Goal: Task Accomplishment & Management: Manage account settings

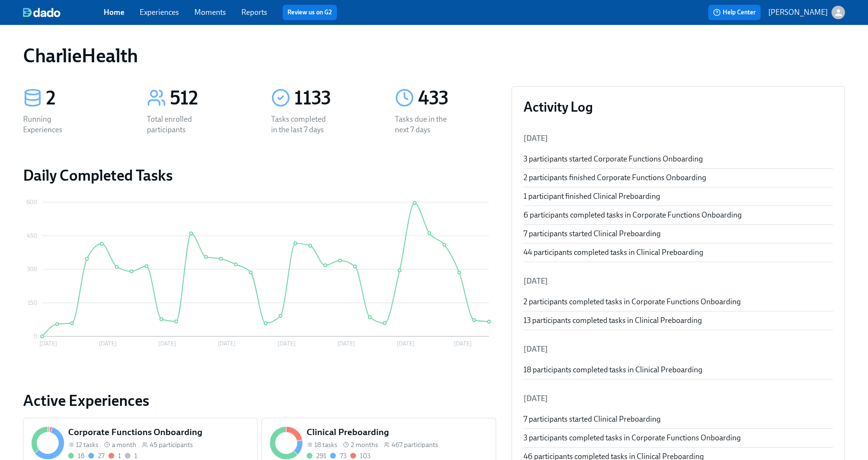
click at [153, 12] on link "Experiences" at bounding box center [159, 12] width 39 height 9
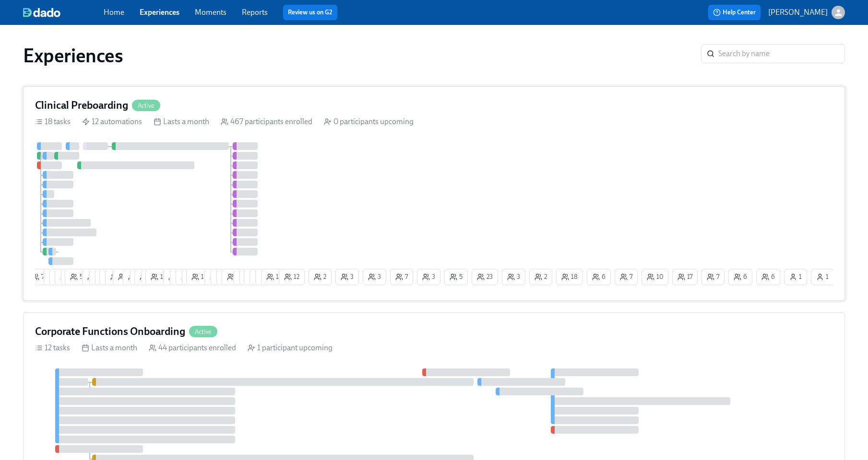
click at [183, 208] on div at bounding box center [156, 203] width 242 height 123
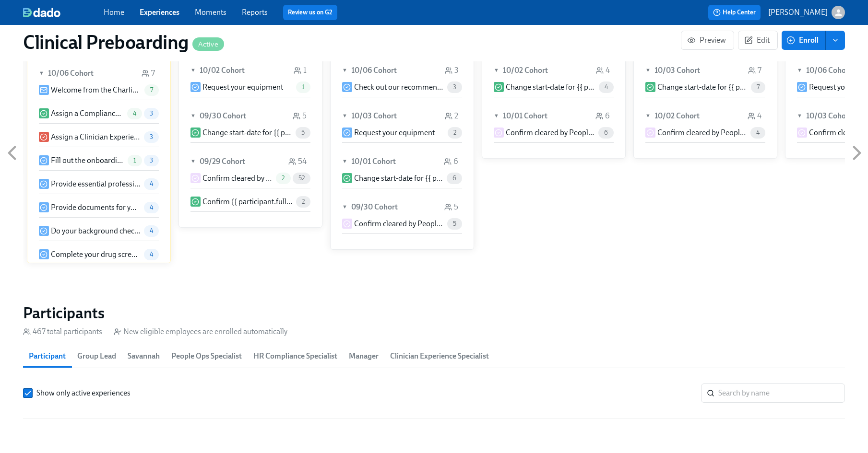
scroll to position [1053, 0]
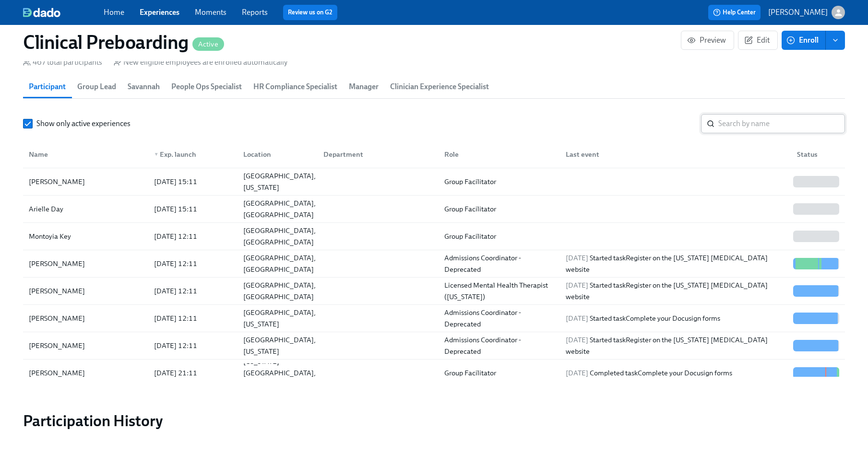
click at [748, 125] on input "search" at bounding box center [781, 123] width 127 height 19
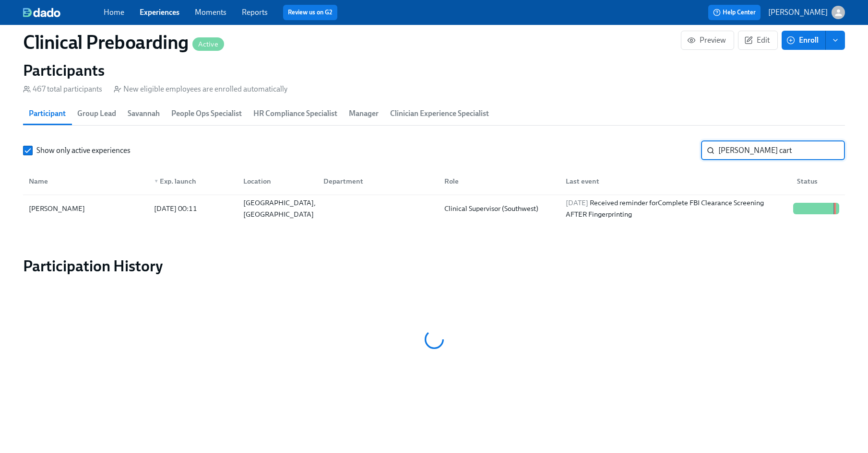
scroll to position [1026, 0]
type input "shayna cart"
click at [804, 216] on div at bounding box center [816, 208] width 54 height 19
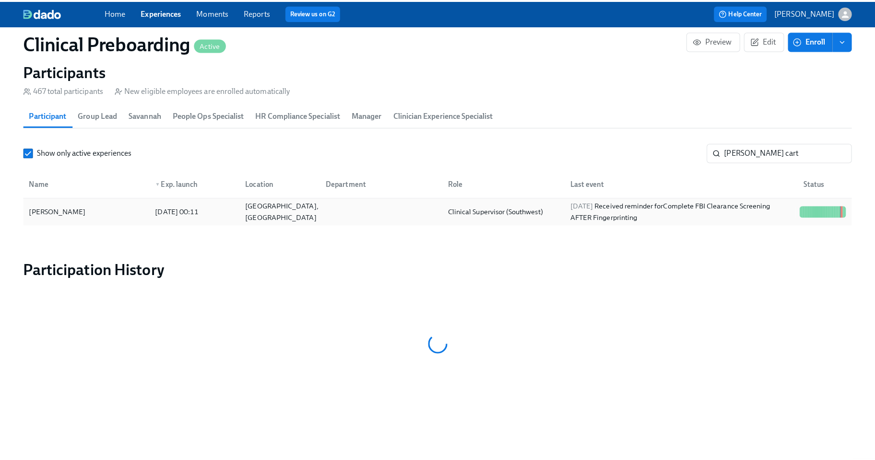
scroll to position [1019, 0]
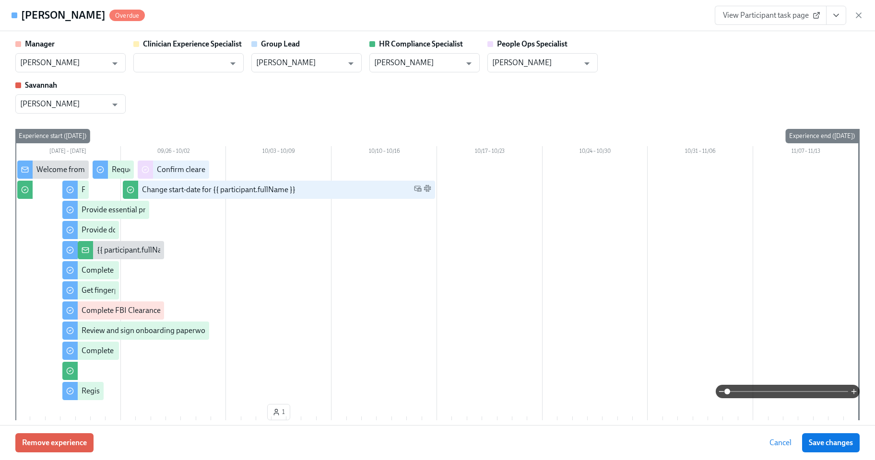
click at [834, 12] on icon "View task page" at bounding box center [836, 16] width 10 height 10
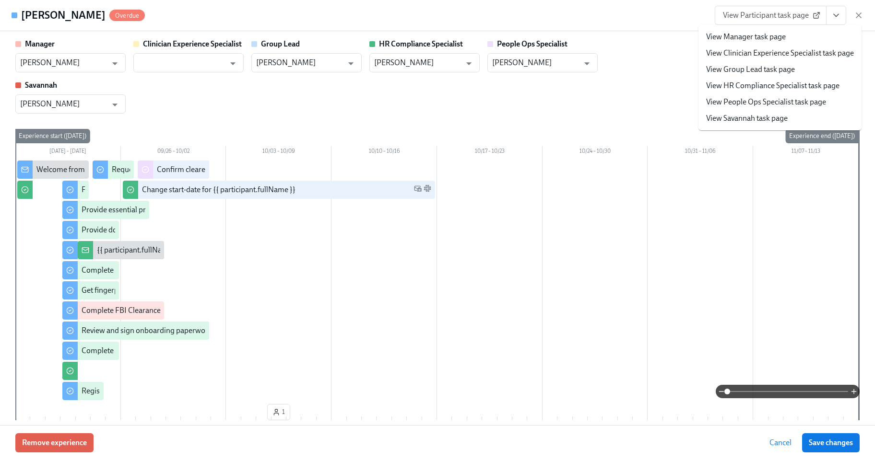
click at [760, 99] on link "View People Ops Specialist task page" at bounding box center [766, 102] width 120 height 11
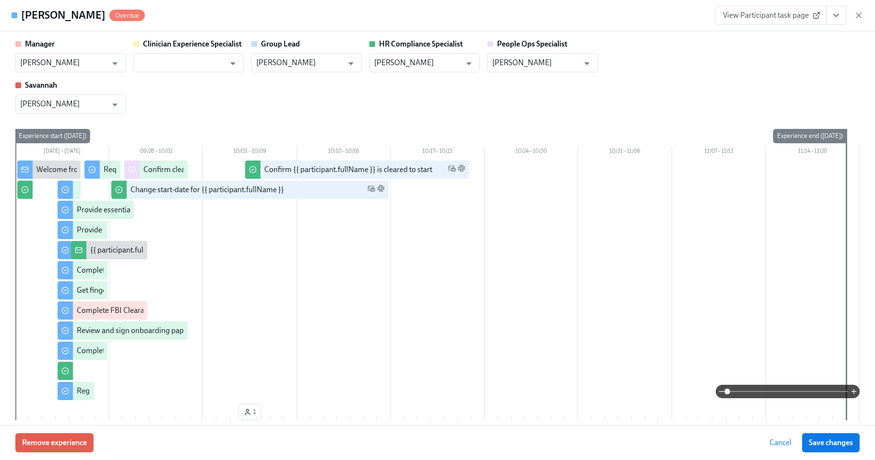
scroll to position [0, 12357]
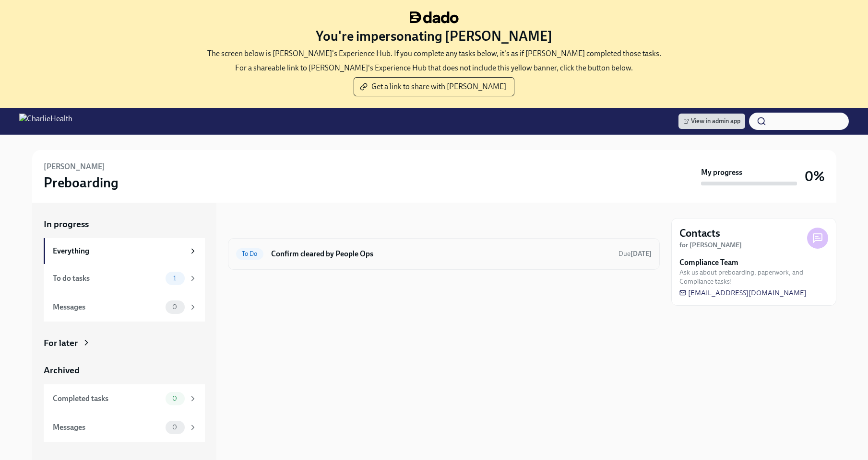
click at [357, 255] on h6 "Confirm cleared by People Ops" at bounding box center [441, 254] width 340 height 11
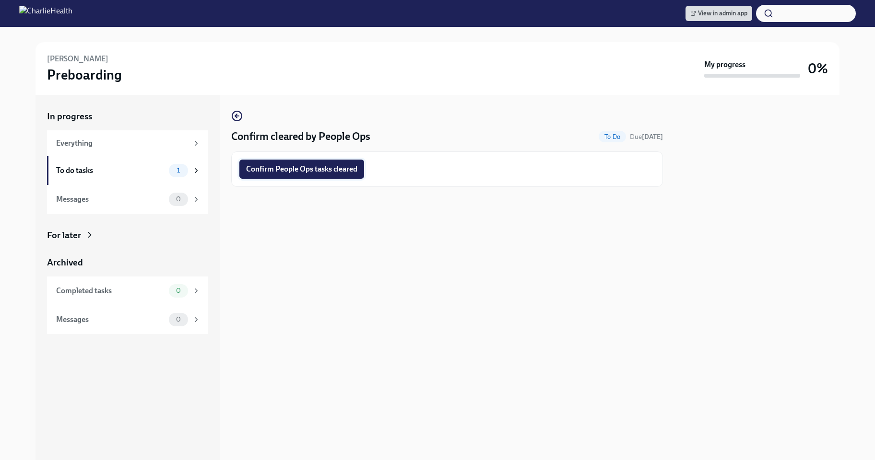
click at [318, 173] on span "Confirm People Ops tasks cleared" at bounding box center [301, 170] width 111 height 10
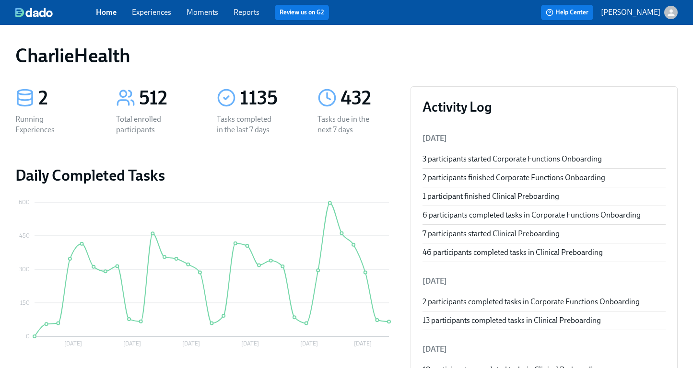
drag, startPoint x: 173, startPoint y: 20, endPoint x: 163, endPoint y: 18, distance: 9.7
click at [165, 18] on div "Home Experiences Moments Reports Review us on G2" at bounding box center [241, 12] width 291 height 15
click at [158, 17] on span "Experiences" at bounding box center [151, 12] width 39 height 11
click at [153, 14] on link "Experiences" at bounding box center [151, 12] width 39 height 9
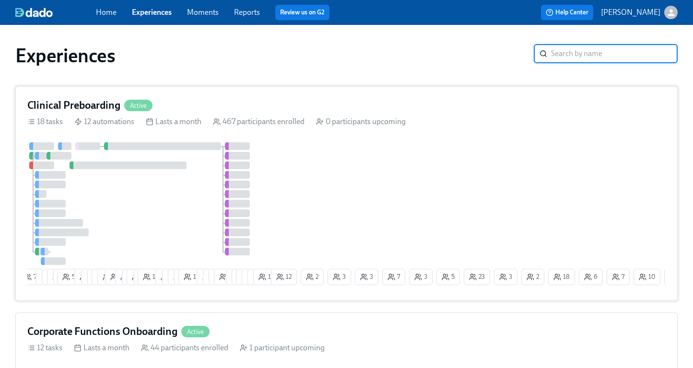
click at [74, 105] on h4 "Clinical Preboarding" at bounding box center [73, 105] width 93 height 14
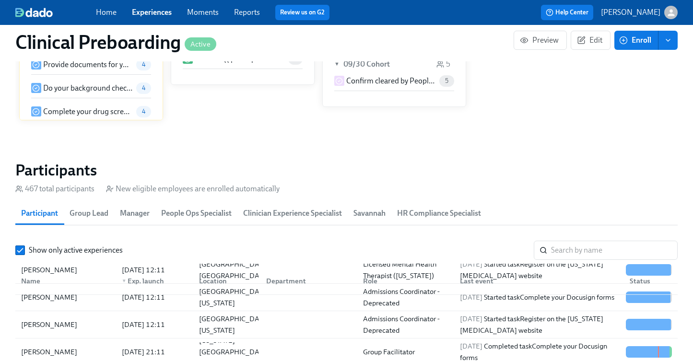
scroll to position [533, 0]
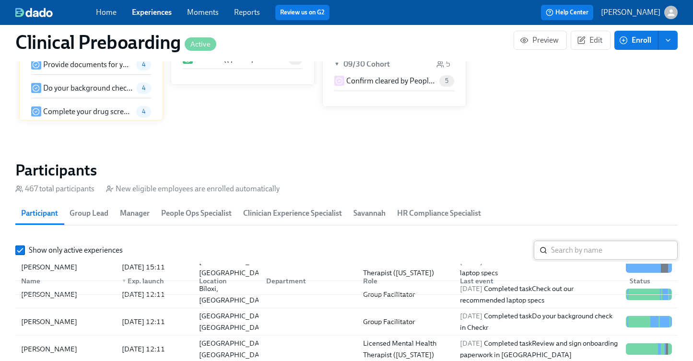
click at [583, 248] on input "search" at bounding box center [614, 250] width 127 height 19
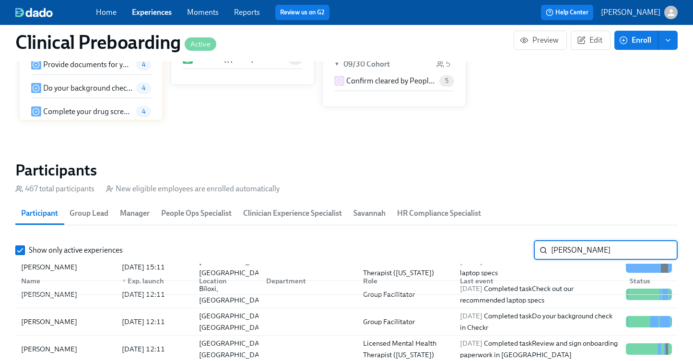
type input "natalie white"
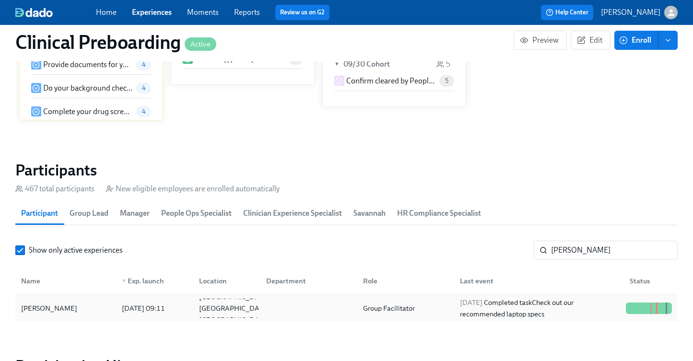
click at [28, 307] on div "[PERSON_NAME]" at bounding box center [49, 309] width 64 height 12
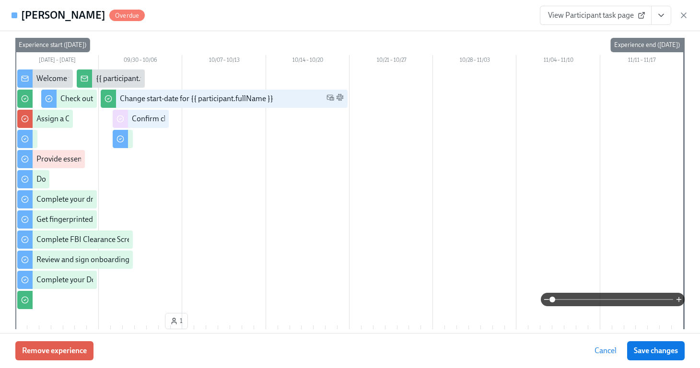
scroll to position [42, 0]
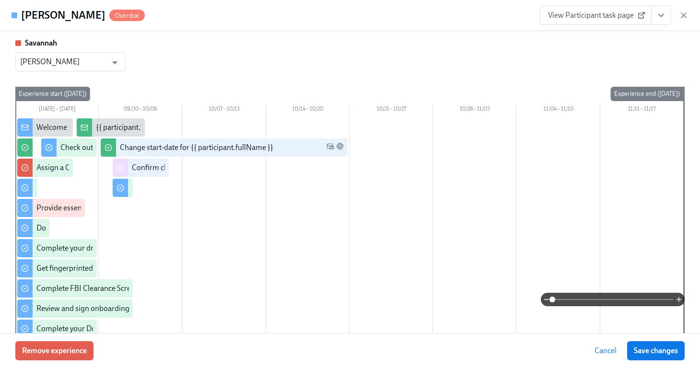
click at [659, 10] on button "View task page" at bounding box center [661, 15] width 20 height 19
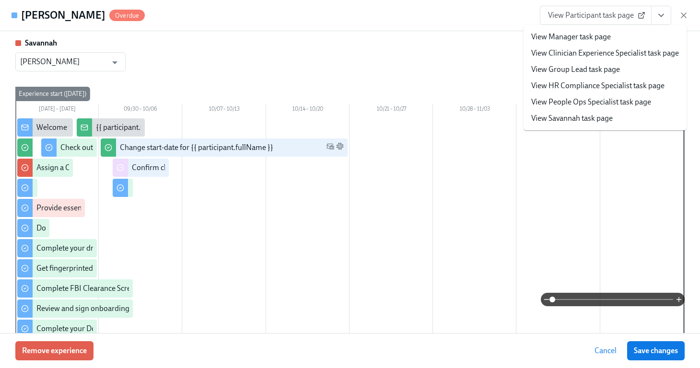
click at [595, 101] on link "View People Ops Specialist task page" at bounding box center [591, 102] width 120 height 11
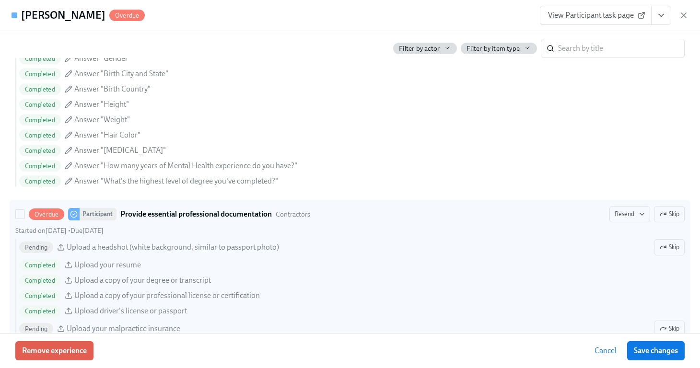
scroll to position [849, 0]
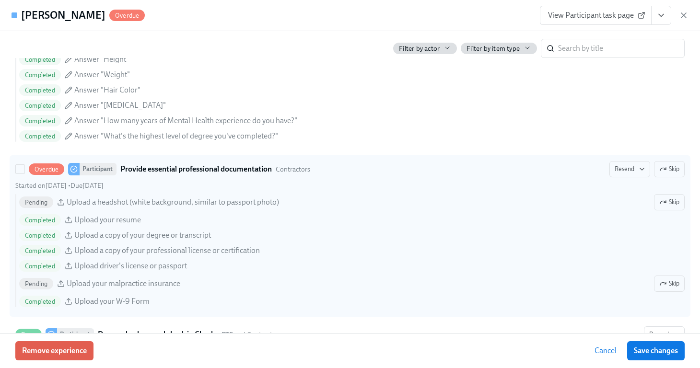
click at [71, 204] on span "Upload a headshot (white background, similar to passport photo)" at bounding box center [173, 202] width 212 height 11
click at [24, 174] on input "Overdue Participant Provide essential professional documentation Contractors Re…" at bounding box center [20, 169] width 9 height 9
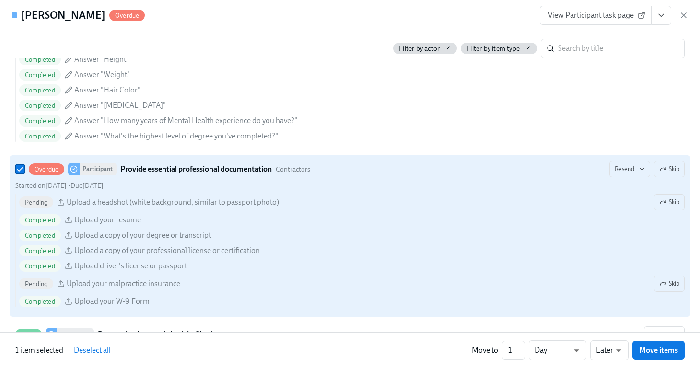
click at [39, 204] on span "Pending" at bounding box center [36, 202] width 34 height 7
click at [24, 174] on input "Overdue Participant Provide essential professional documentation Contractors Re…" at bounding box center [20, 169] width 9 height 9
checkbox input "false"
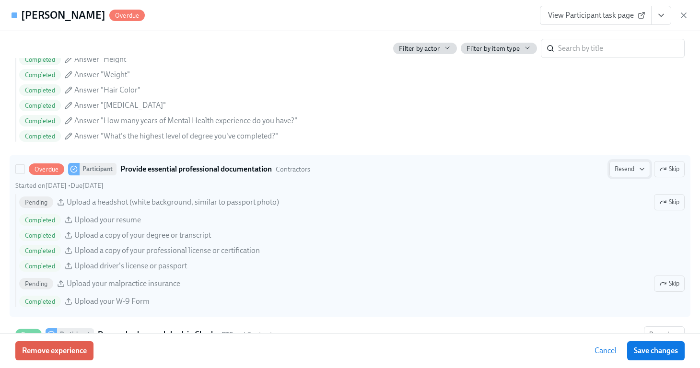
click at [617, 170] on span "Resend" at bounding box center [630, 170] width 30 height 10
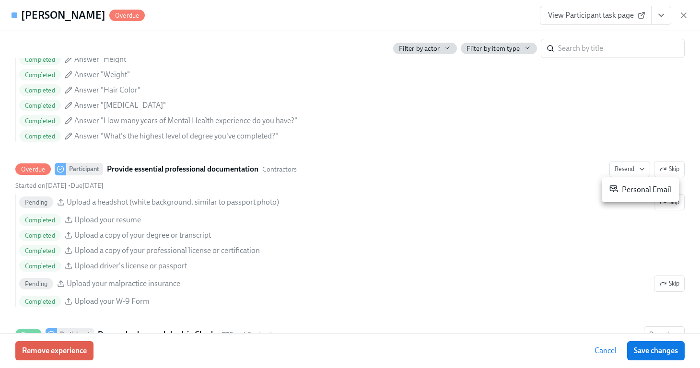
click at [625, 196] on li "Personal Email" at bounding box center [640, 189] width 77 height 17
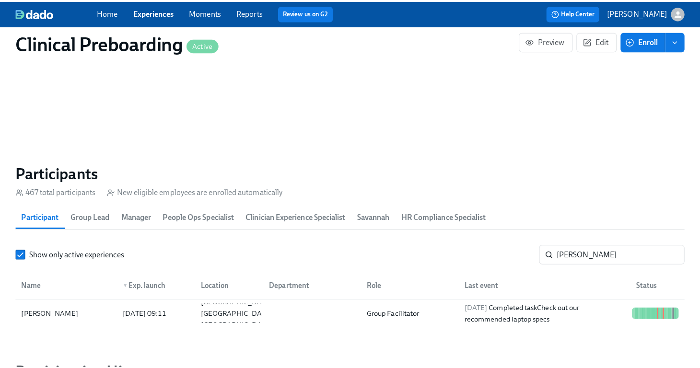
scroll to position [0, 12509]
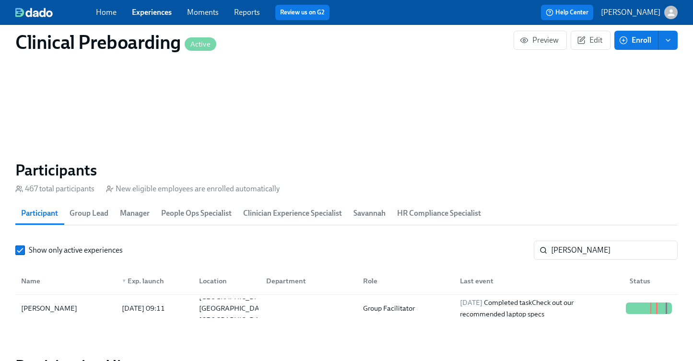
drag, startPoint x: 602, startPoint y: 250, endPoint x: 440, endPoint y: 235, distance: 162.3
click at [441, 235] on section "Participants 467 total participants New eligible employees are enrolled automat…" at bounding box center [346, 243] width 662 height 165
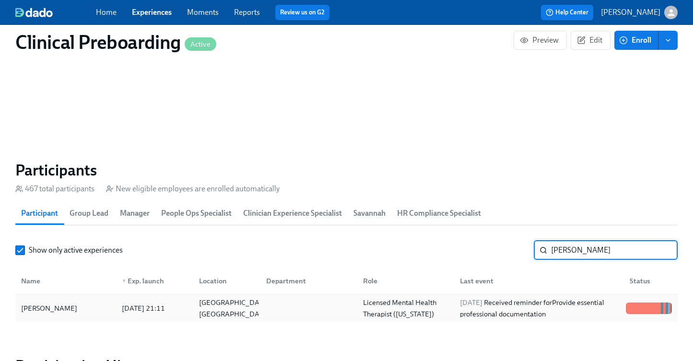
type input "sean m"
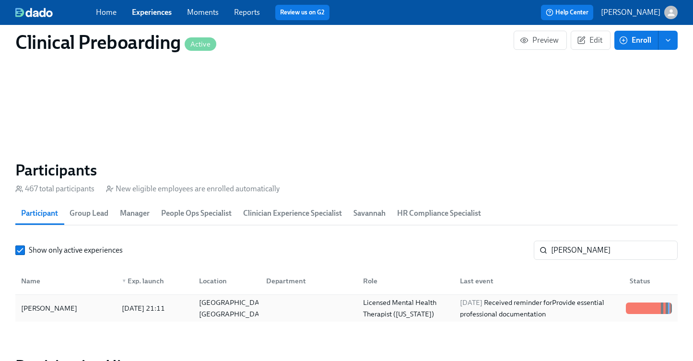
click at [631, 309] on div at bounding box center [631, 309] width 1 height 12
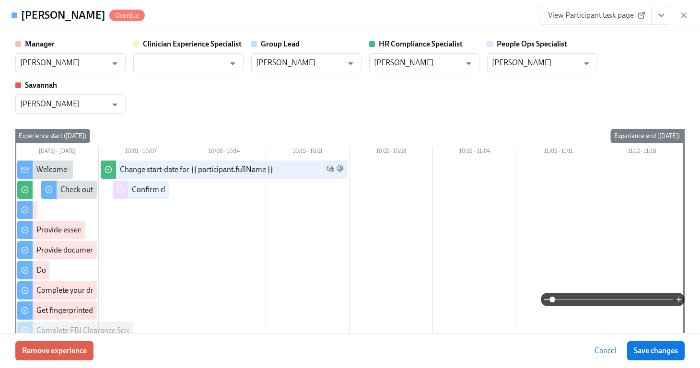
click at [657, 16] on icon "View task page" at bounding box center [662, 16] width 10 height 10
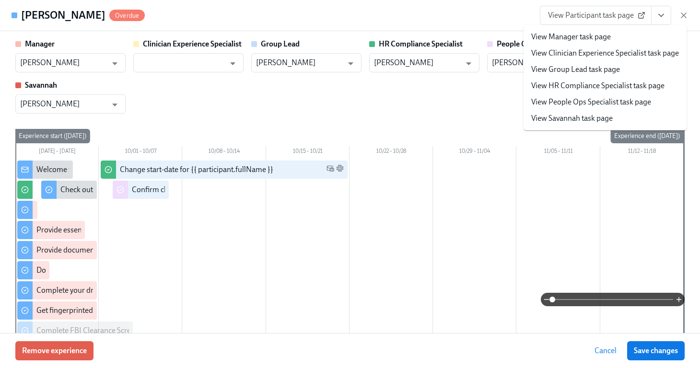
drag, startPoint x: 481, startPoint y: 106, endPoint x: 417, endPoint y: 120, distance: 65.9
click at [481, 106] on div "Manager Gabriela Segnini Figueroa ​ Clinician Experience Specialist ​ Group Lea…" at bounding box center [350, 76] width 670 height 75
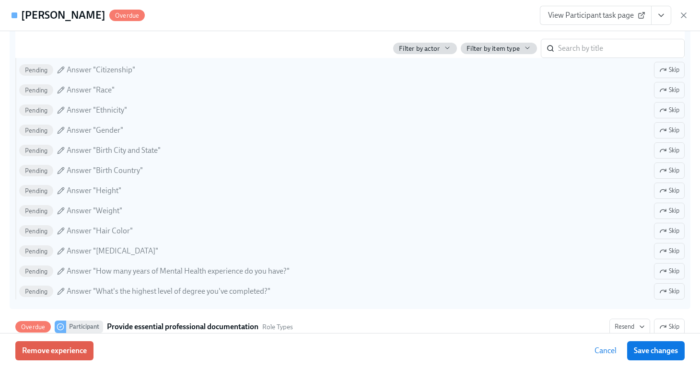
scroll to position [861, 0]
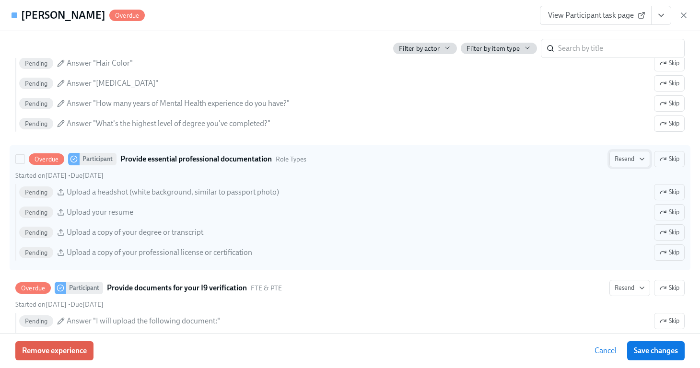
click at [622, 161] on span "Resend" at bounding box center [630, 159] width 30 height 10
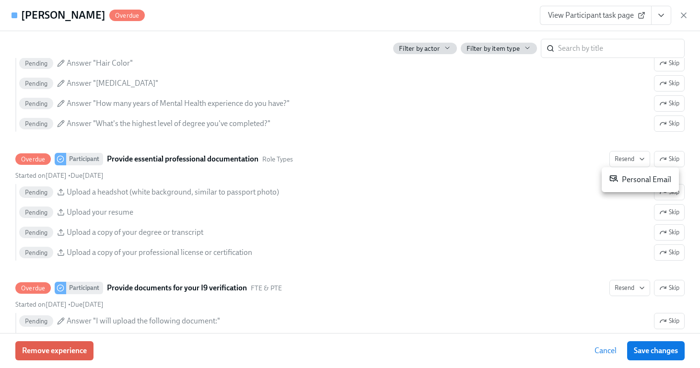
click at [625, 177] on div "Personal Email" at bounding box center [641, 180] width 62 height 12
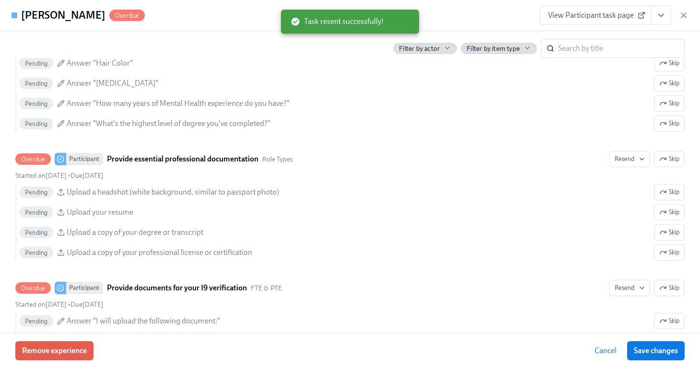
scroll to position [0, 12517]
